Goal: Task Accomplishment & Management: Manage account settings

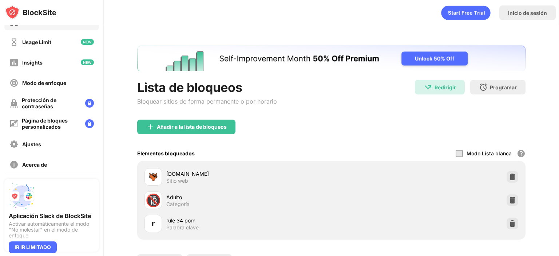
scroll to position [16, 0]
drag, startPoint x: 68, startPoint y: 93, endPoint x: 70, endPoint y: 84, distance: 8.7
click at [70, 84] on div "Bloquear sitios Usage Limit Insights Modo de enfoque Protección de contraseñas …" at bounding box center [51, 93] width 103 height 169
click at [70, 84] on div "Modo de enfoque" at bounding box center [51, 83] width 95 height 17
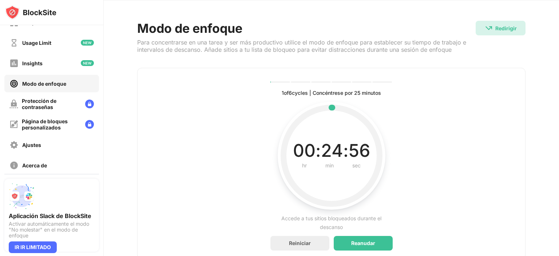
scroll to position [3, 0]
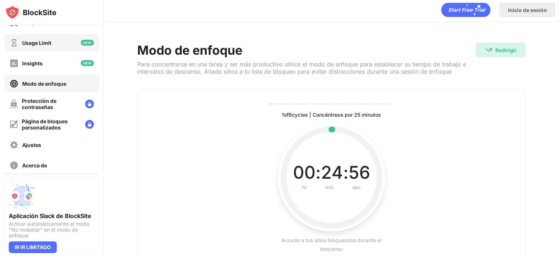
click at [84, 36] on div "Usage Limit" at bounding box center [51, 42] width 95 height 17
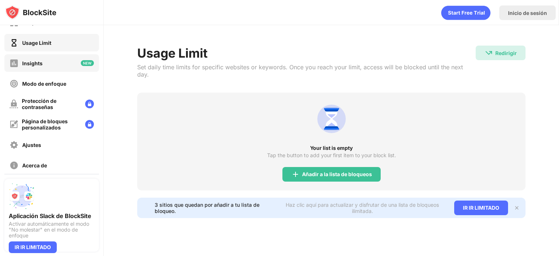
click at [67, 60] on div "Insights" at bounding box center [51, 62] width 95 height 17
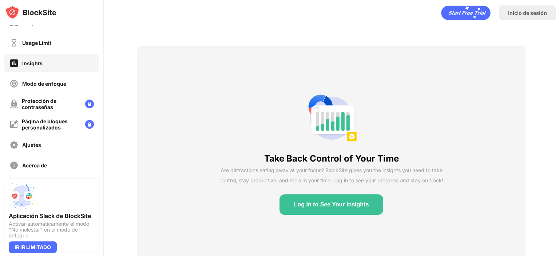
click at [105, 50] on div "Take Back Control of Your Time Are distractions eating away at your focus? Bloc…" at bounding box center [332, 153] width 456 height 256
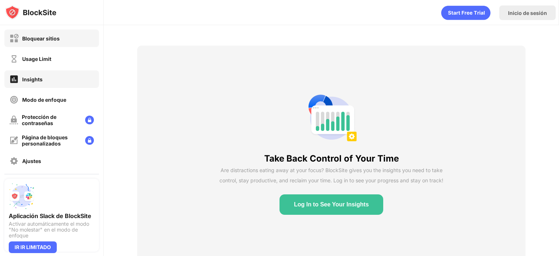
click at [67, 43] on div "Bloquear sitios" at bounding box center [51, 37] width 95 height 17
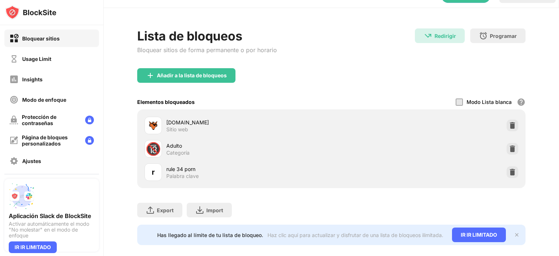
scroll to position [32, 0]
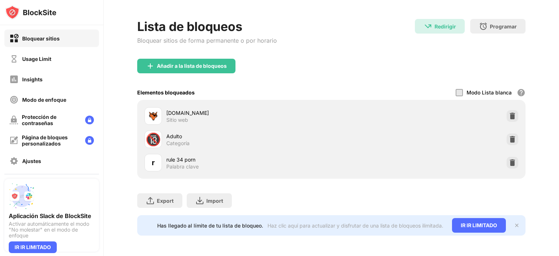
click at [488, 89] on div "Modo Lista blanca" at bounding box center [489, 92] width 45 height 6
click at [456, 89] on div at bounding box center [459, 92] width 7 height 7
click at [514, 222] on img at bounding box center [517, 225] width 6 height 6
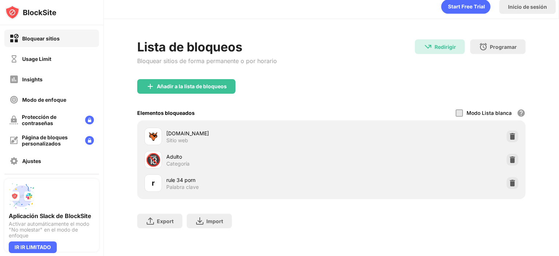
scroll to position [11, 0]
click at [456, 109] on div at bounding box center [459, 112] width 7 height 7
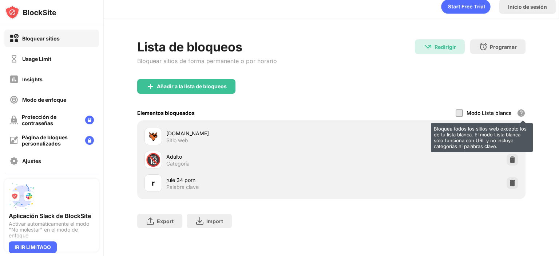
click at [517, 109] on div "Bloquea todos los sitios web excepto los de tu lista blanca. El modo Lista blan…" at bounding box center [521, 113] width 9 height 9
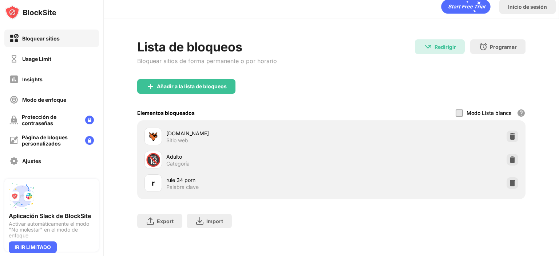
click at [456, 109] on div at bounding box center [459, 112] width 7 height 7
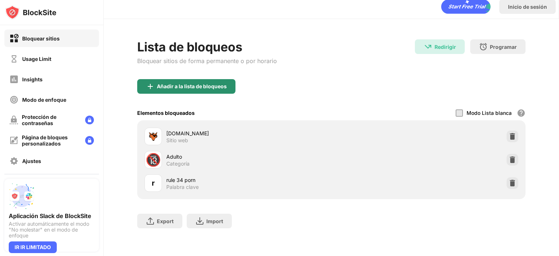
drag, startPoint x: 471, startPoint y: 111, endPoint x: 198, endPoint y: 95, distance: 273.2
click at [198, 95] on div "Añadir a la lista de bloqueos Elementos bloqueados Modo Lista blanca Bloquea to…" at bounding box center [331, 139] width 389 height 120
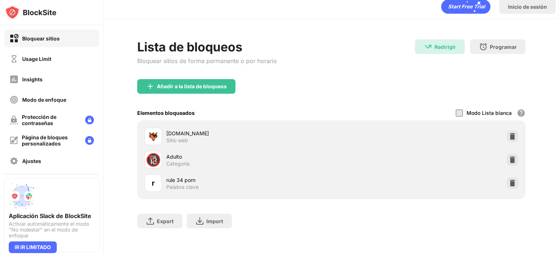
drag, startPoint x: 198, startPoint y: 95, endPoint x: 206, endPoint y: 82, distance: 15.4
click at [206, 82] on div "Añadir a la lista de bloqueos" at bounding box center [331, 92] width 389 height 26
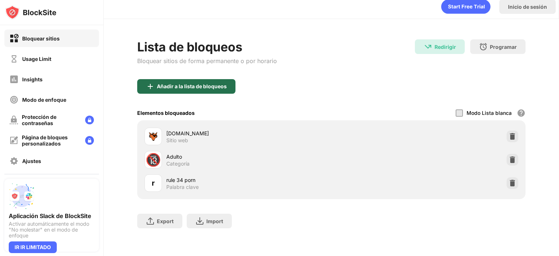
click at [206, 83] on div "Añadir a la lista de bloqueos" at bounding box center [192, 86] width 70 height 6
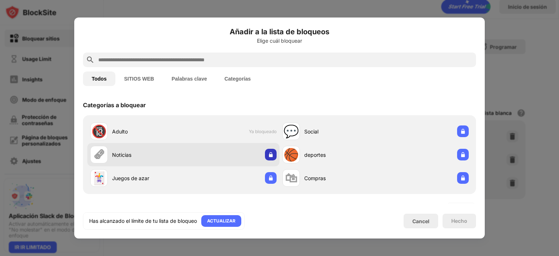
click at [268, 155] on img at bounding box center [270, 154] width 7 height 7
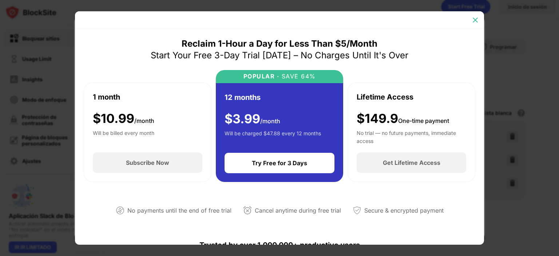
click at [480, 21] on div at bounding box center [476, 20] width 12 height 12
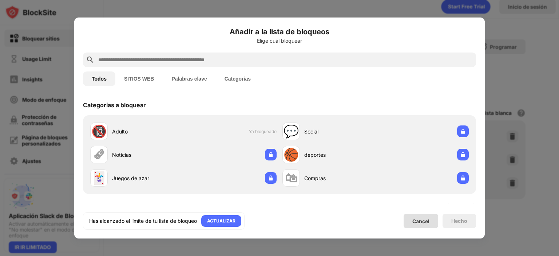
click at [422, 222] on div "Cancel" at bounding box center [421, 221] width 17 height 6
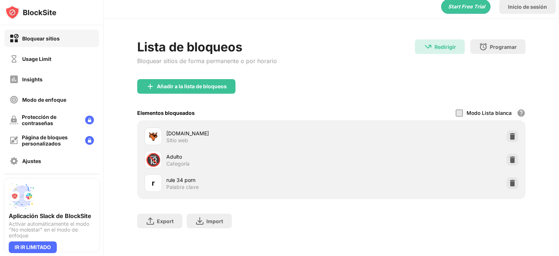
click at [456, 109] on div at bounding box center [459, 112] width 7 height 7
click at [325, 39] on div "Lista de bloqueos Bloquear sitios de forma permanente o por horario Redirigir R…" at bounding box center [331, 59] width 389 height 40
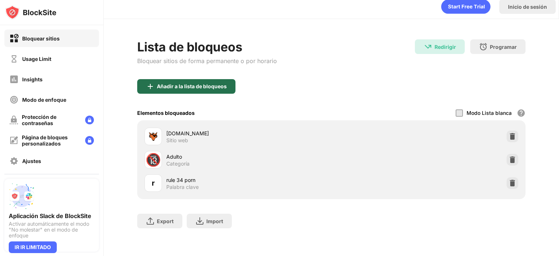
click at [200, 83] on div "Añadir a la lista de bloqueos" at bounding box center [192, 86] width 70 height 6
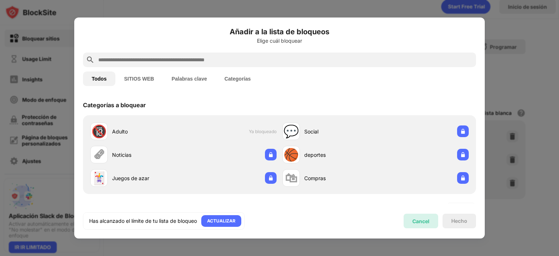
click at [417, 221] on div "Cancel" at bounding box center [421, 221] width 17 height 6
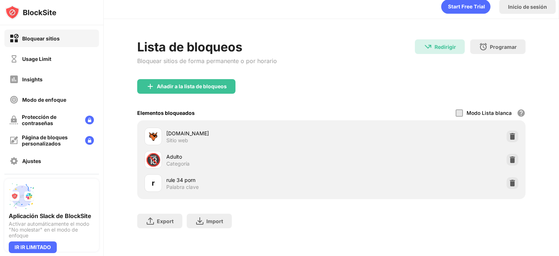
scroll to position [64, 0]
